Goal: Information Seeking & Learning: Learn about a topic

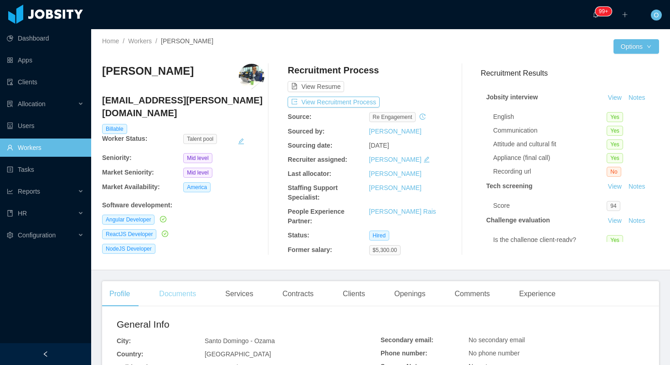
click at [189, 291] on div "Documents" at bounding box center [177, 294] width 51 height 26
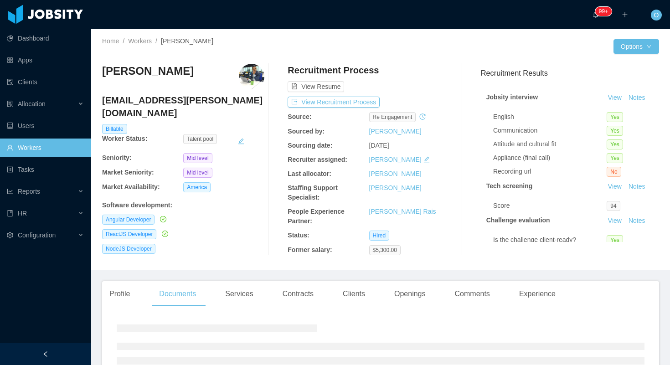
scroll to position [77, 0]
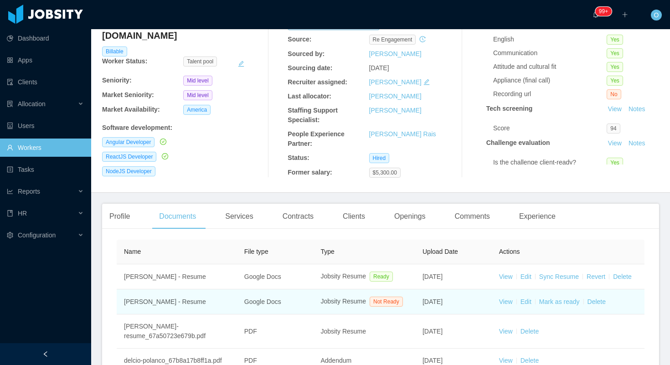
click at [507, 310] on td "View Edit [PERSON_NAME] as ready Delete" at bounding box center [568, 301] width 153 height 25
click at [509, 305] on link "View" at bounding box center [506, 301] width 14 height 7
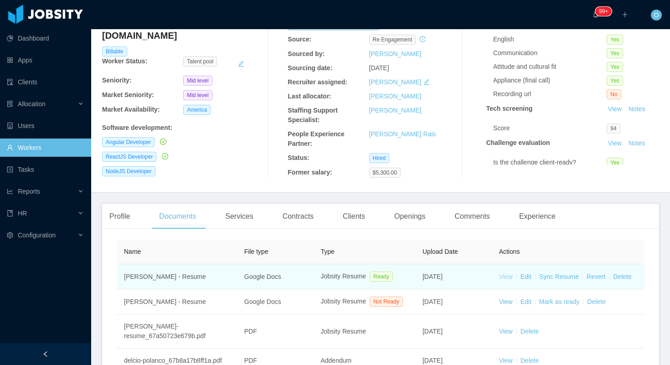
click at [504, 277] on link "View" at bounding box center [506, 276] width 14 height 7
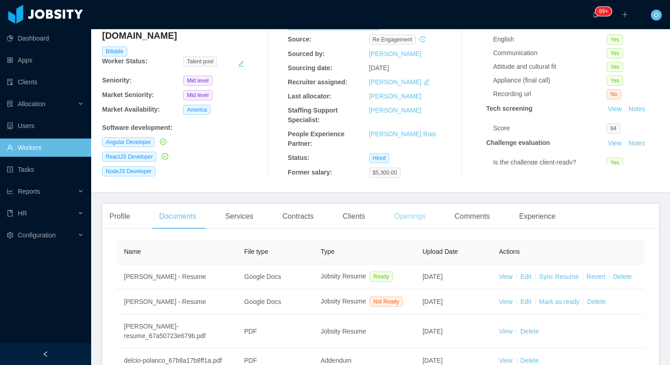
click at [413, 222] on div "Openings" at bounding box center [410, 217] width 46 height 26
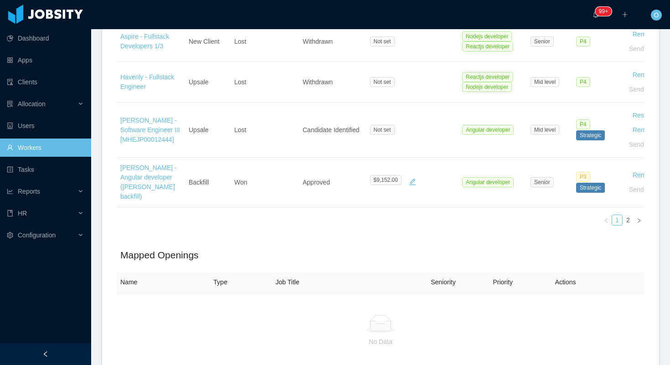
scroll to position [672, 0]
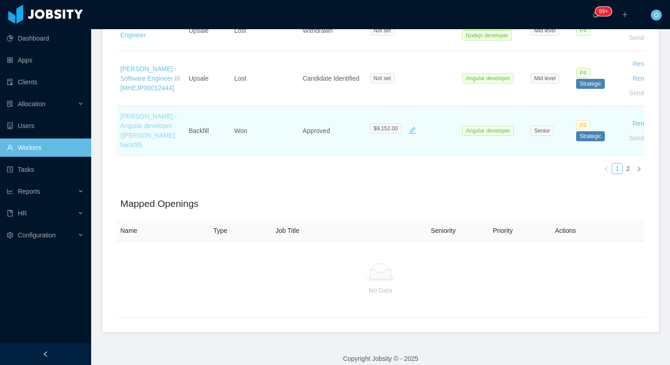
click at [154, 115] on link "McGraw-Hill - Angular developer (Alec Romero's backfill)" at bounding box center [148, 131] width 56 height 36
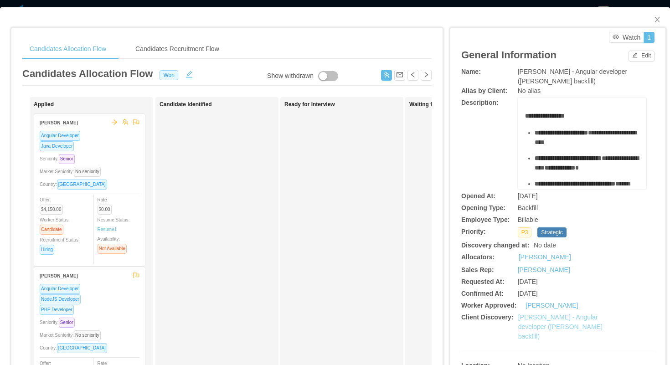
click at [552, 317] on link "McGraw-Hill - Angular developer (Alec Romero's backfill)" at bounding box center [560, 326] width 84 height 26
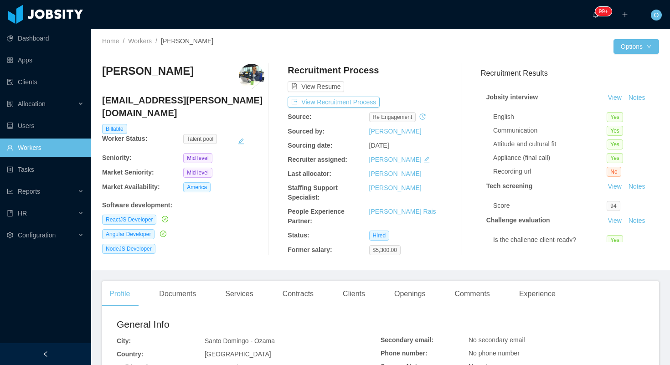
scroll to position [220, 0]
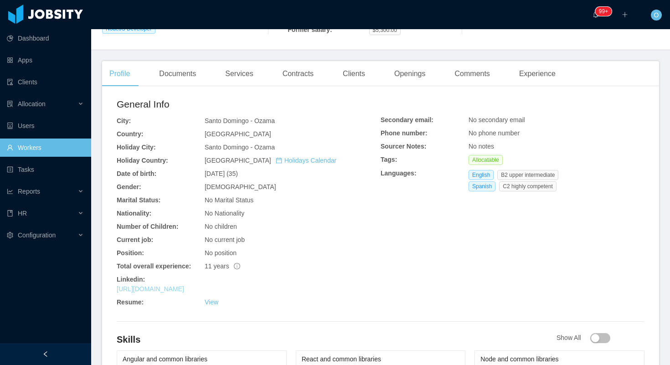
click at [184, 289] on link "https://www.linkedin.com/in/delciopolanco" at bounding box center [150, 288] width 67 height 7
click at [178, 81] on div "Documents" at bounding box center [177, 74] width 51 height 26
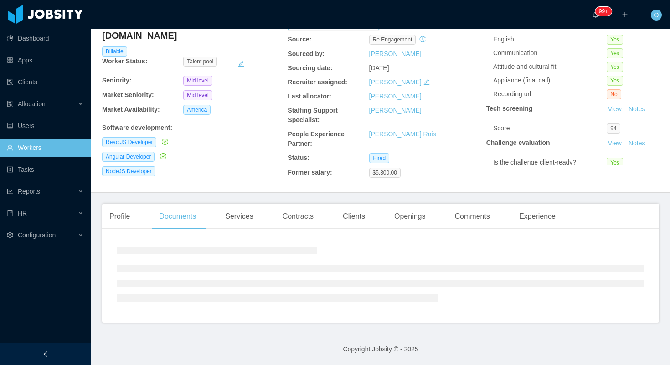
scroll to position [218, 0]
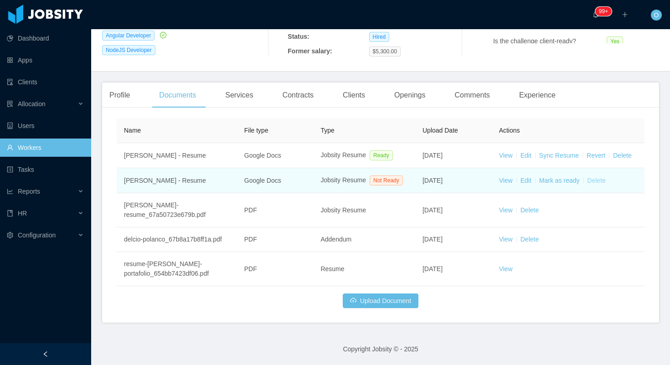
click at [594, 177] on link "Delete" at bounding box center [596, 180] width 18 height 7
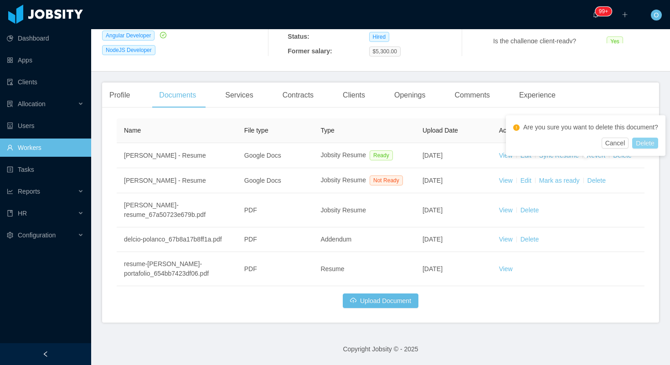
click at [641, 149] on button "Delete" at bounding box center [645, 143] width 26 height 11
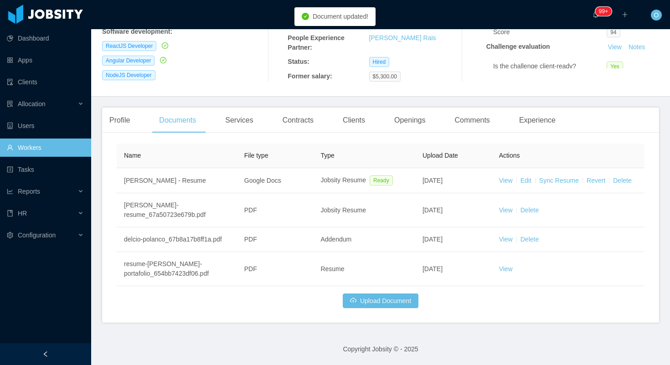
scroll to position [183, 0]
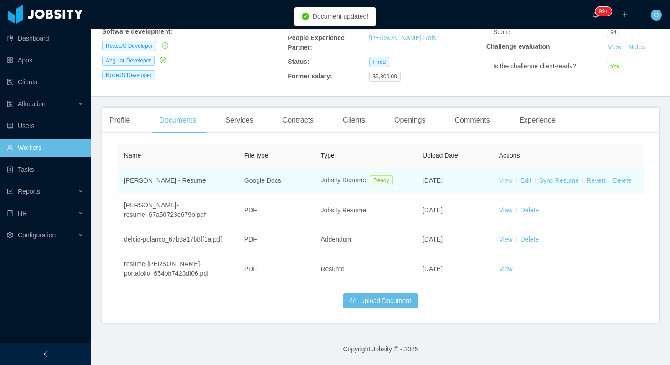
click at [505, 177] on link "View" at bounding box center [506, 180] width 14 height 7
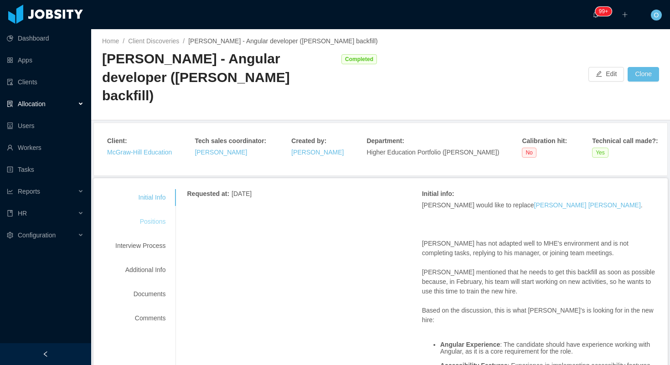
click at [166, 213] on div "Positions" at bounding box center [140, 221] width 72 height 17
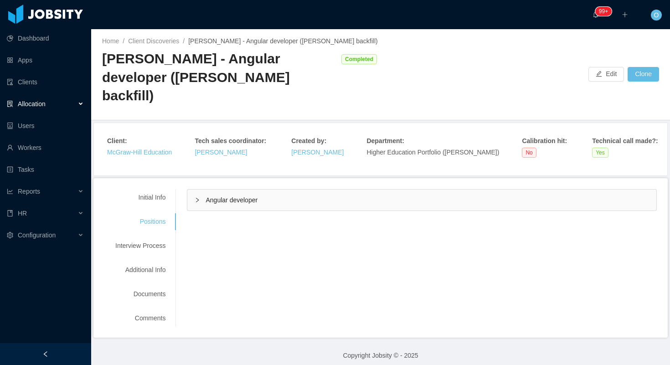
click at [198, 197] on icon "icon: right" at bounding box center [197, 199] width 5 height 5
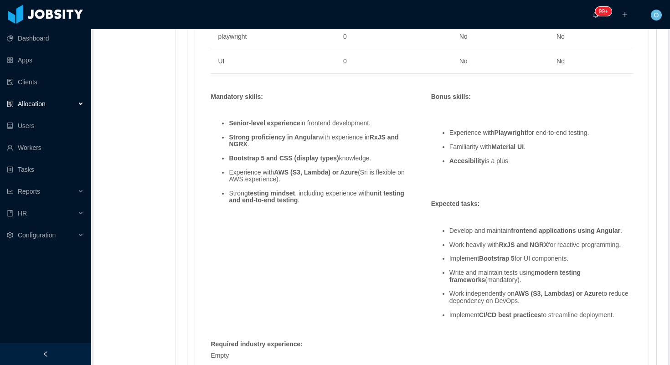
scroll to position [847, 0]
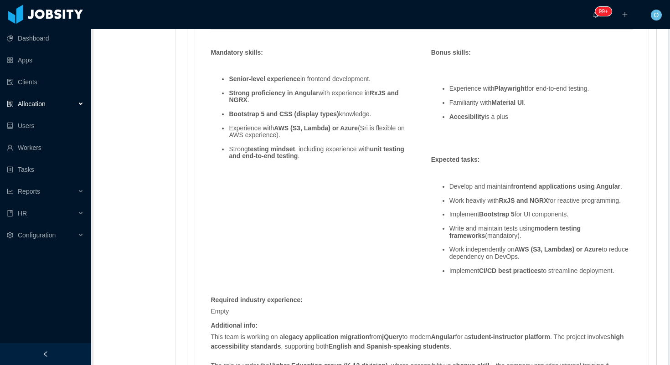
drag, startPoint x: 626, startPoint y: 252, endPoint x: 452, endPoint y: 171, distance: 192.4
click at [452, 176] on ul "Develop and maintain frontend applications using Angular . Work heavily with Rx…" at bounding box center [532, 228] width 202 height 105
copy ul "Develop and maintain frontend applications using Angular . Work heavily with Rx…"
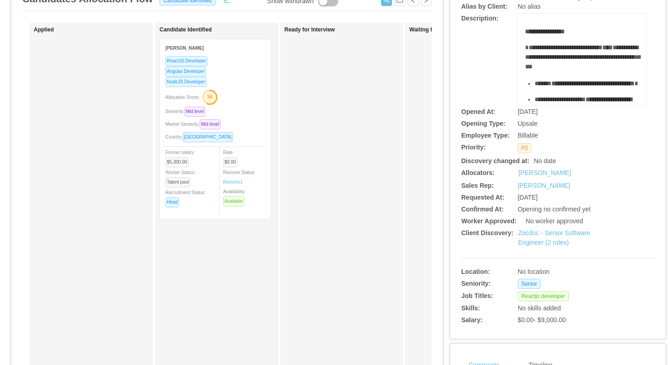
scroll to position [38, 0]
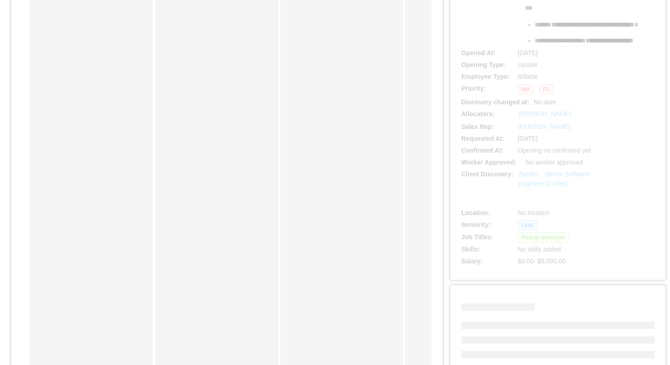
scroll to position [152, 0]
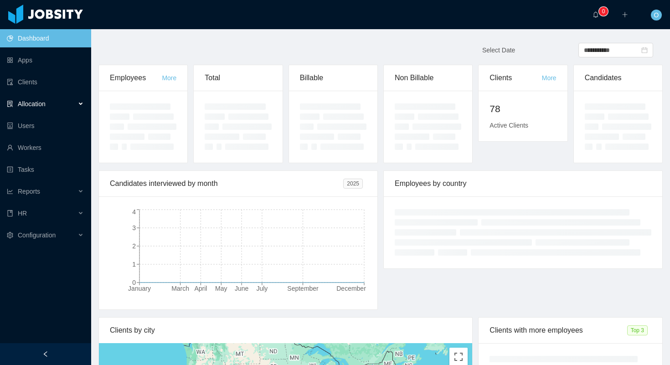
click at [82, 102] on div "Allocation" at bounding box center [45, 104] width 91 height 18
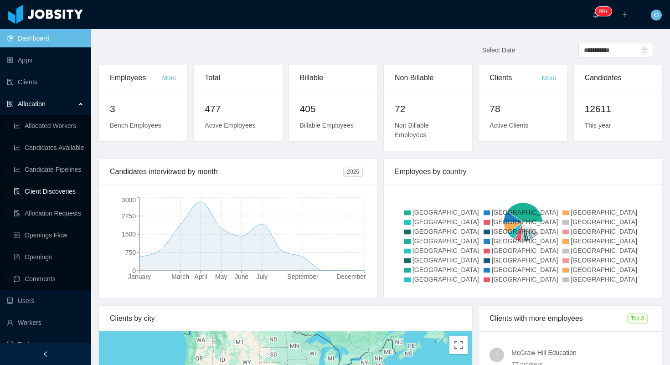
click at [52, 189] on link "Client Discoveries" at bounding box center [49, 191] width 70 height 18
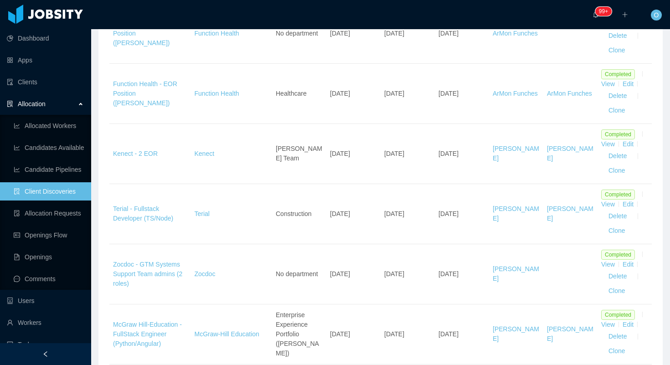
scroll to position [535, 0]
